Goal: Information Seeking & Learning: Learn about a topic

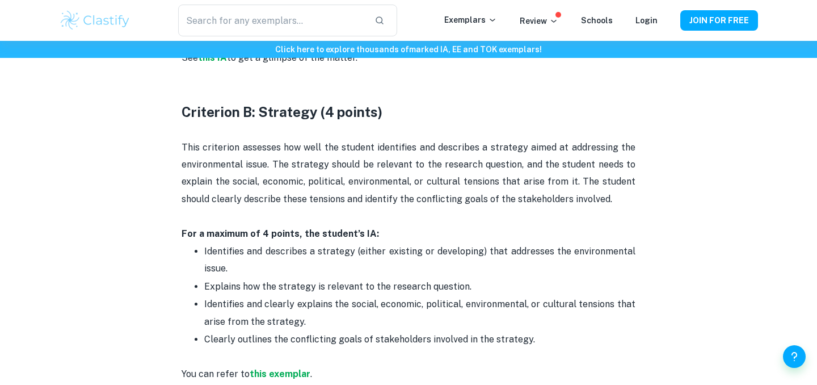
scroll to position [881, 0]
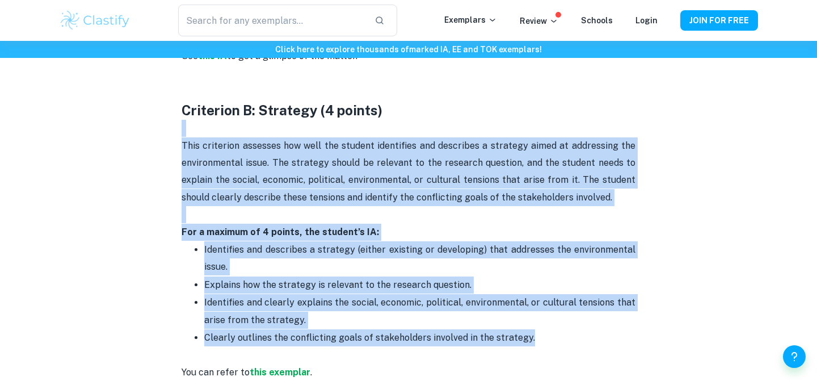
drag, startPoint x: 166, startPoint y: 135, endPoint x: 547, endPoint y: 343, distance: 434.3
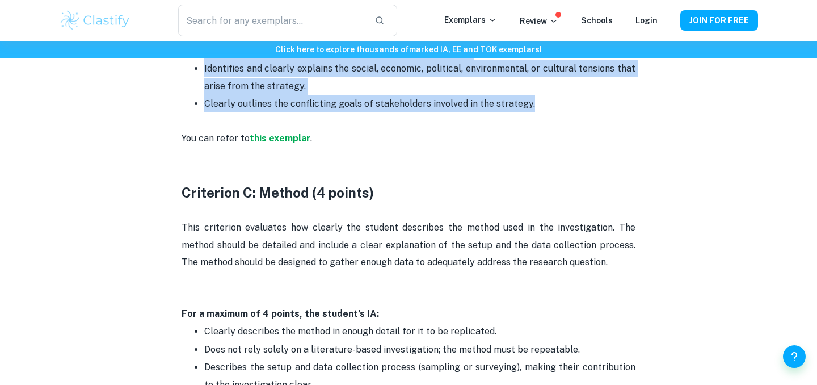
scroll to position [1119, 0]
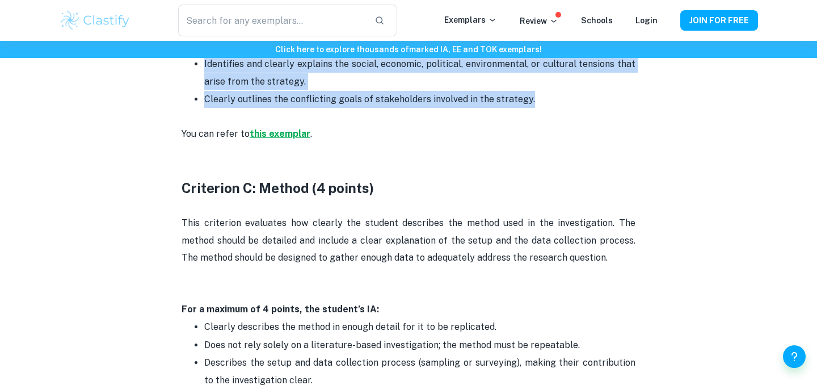
click at [269, 138] on strong "this exemplar" at bounding box center [280, 133] width 61 height 11
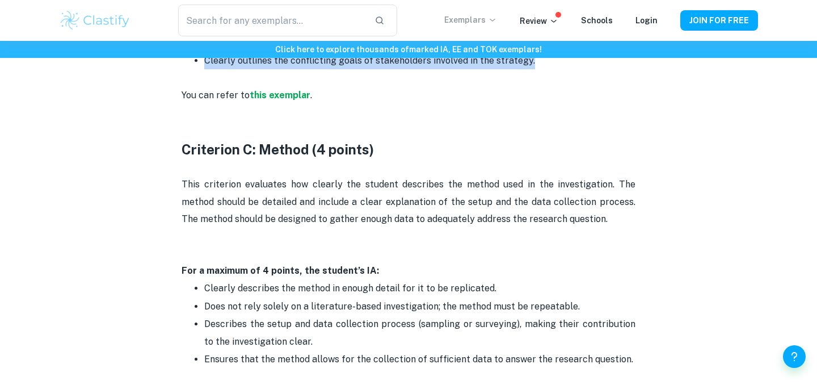
scroll to position [1161, 0]
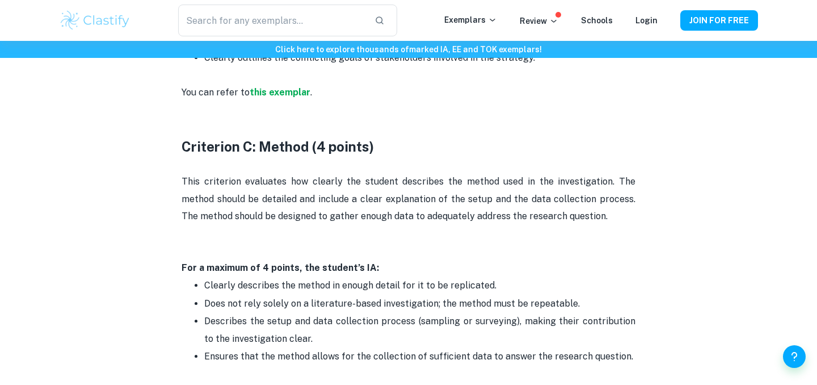
click at [422, 150] on h3 "Criterion C: Method (4 points)" at bounding box center [409, 146] width 454 height 19
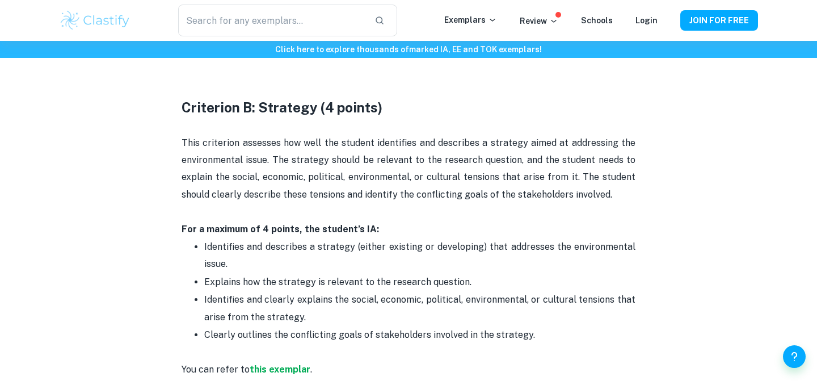
scroll to position [752, 0]
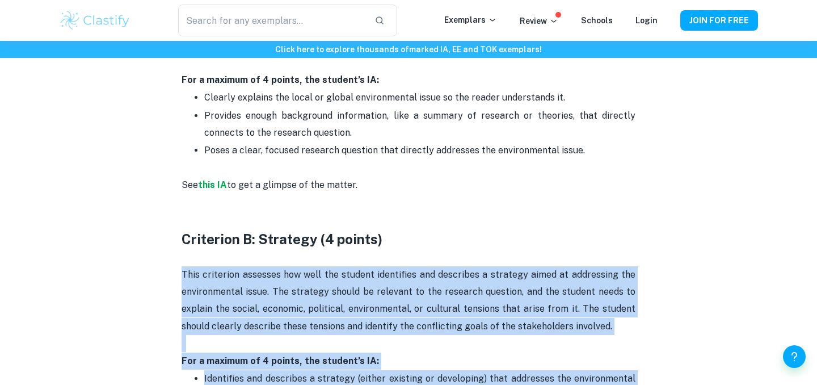
drag, startPoint x: 453, startPoint y: 154, endPoint x: 181, endPoint y: 274, distance: 297.6
copy div "Lore ipsumdolo sitametc adi elit sed doeiusm temporinci utl etdolorem a enimadm…"
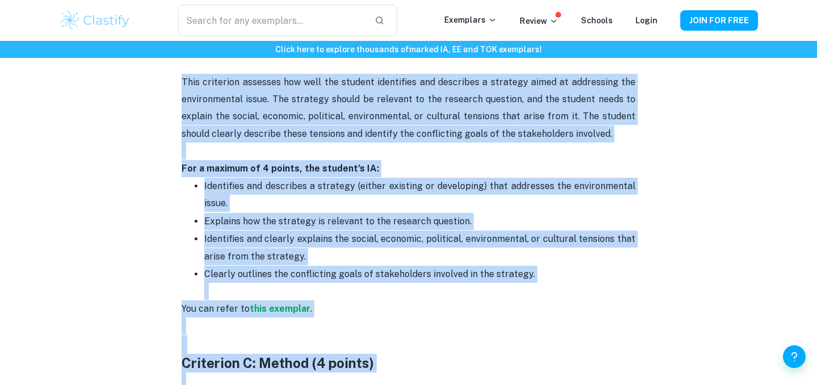
scroll to position [945, 0]
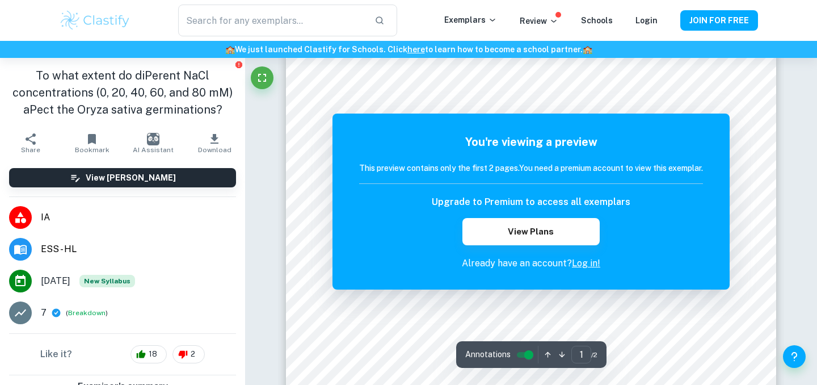
scroll to position [403, 0]
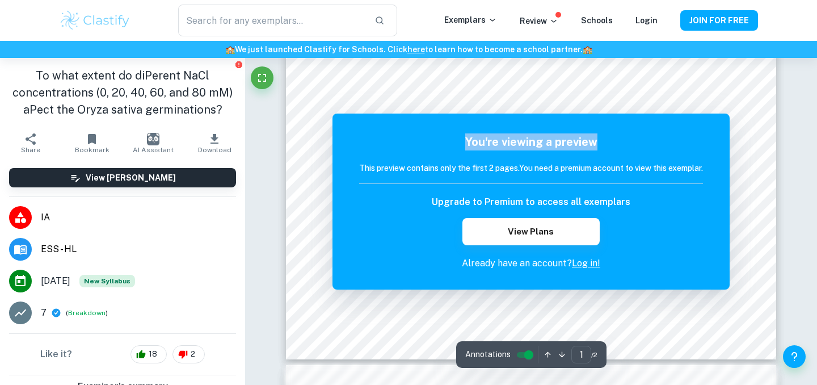
drag, startPoint x: 538, startPoint y: 126, endPoint x: 528, endPoint y: 171, distance: 46.1
click at [528, 172] on div "You're viewing a preview This preview contains only the first 2 pages. You need…" at bounding box center [530, 201] width 397 height 176
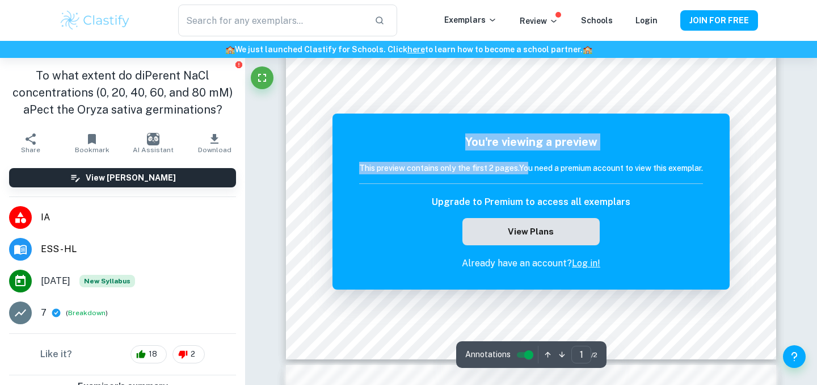
click at [573, 230] on button "View Plans" at bounding box center [530, 231] width 137 height 27
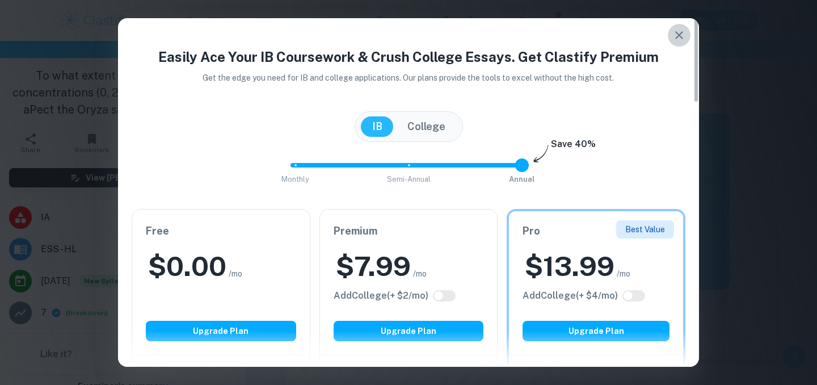
click at [673, 42] on button "button" at bounding box center [679, 35] width 23 height 23
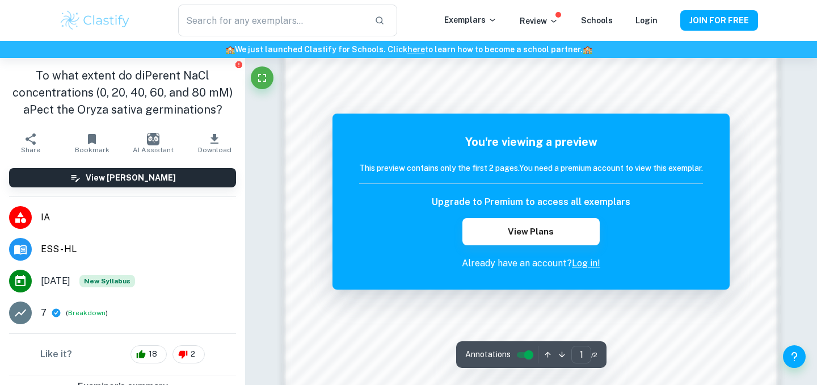
scroll to position [877, 0]
